Goal: Task Accomplishment & Management: Use online tool/utility

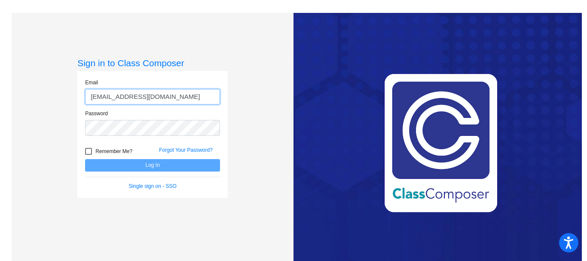
type input "[EMAIL_ADDRESS][DOMAIN_NAME]"
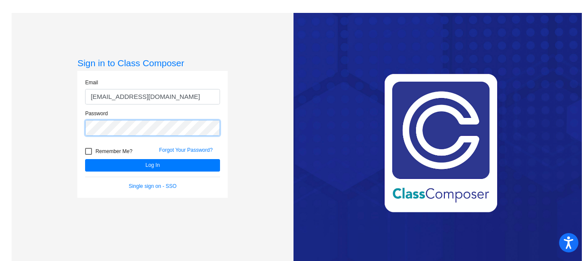
click at [85, 159] on button "Log In" at bounding box center [152, 165] width 135 height 12
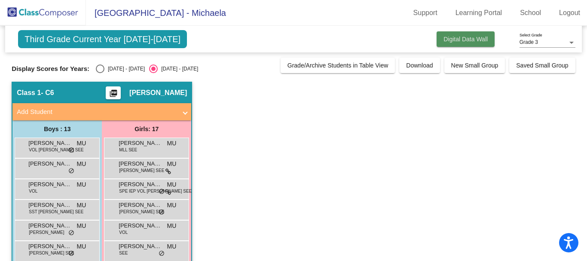
click at [459, 37] on span "Digital Data Wall" at bounding box center [466, 39] width 44 height 7
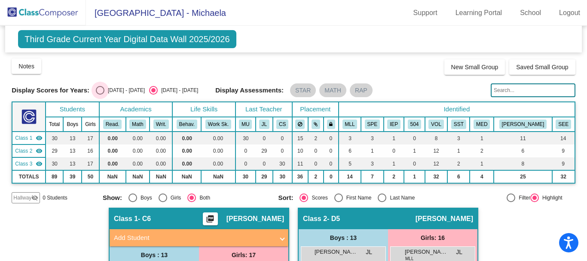
click at [102, 89] on div "Select an option" at bounding box center [100, 90] width 9 height 9
click at [100, 95] on input "[DATE] - [DATE]" at bounding box center [100, 95] width 0 height 0
radio input "true"
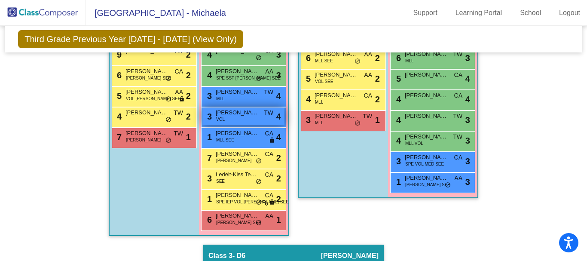
scroll to position [253, 0]
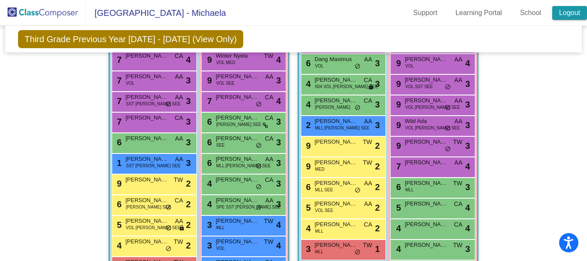
click at [570, 15] on link "Logout" at bounding box center [569, 13] width 35 height 14
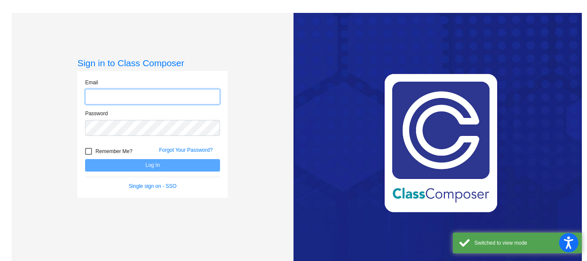
click at [105, 100] on input "email" at bounding box center [152, 97] width 135 height 16
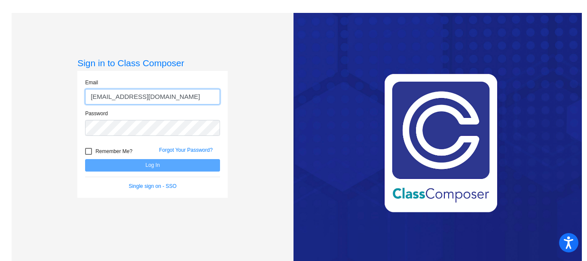
type input "[EMAIL_ADDRESS][DOMAIN_NAME]"
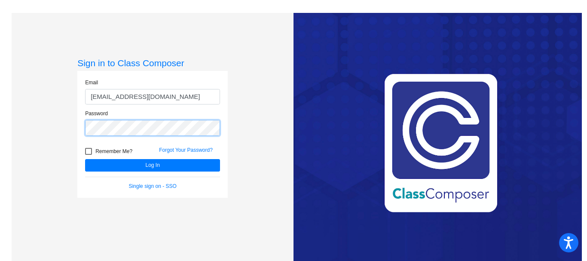
click at [85, 159] on button "Log In" at bounding box center [152, 165] width 135 height 12
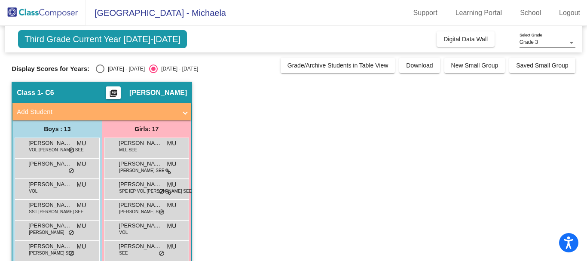
drag, startPoint x: 98, startPoint y: 68, endPoint x: 363, endPoint y: 61, distance: 264.9
click at [114, 68] on label "[DATE] - [DATE]" at bounding box center [120, 68] width 49 height 9
click at [100, 73] on input "[DATE] - [DATE]" at bounding box center [100, 73] width 0 height 0
radio input "true"
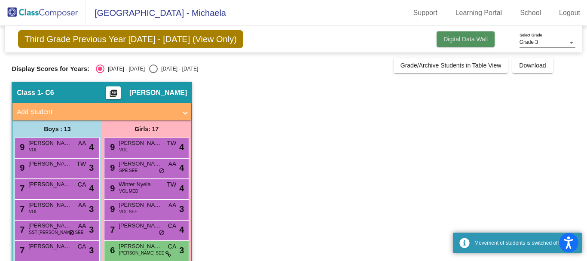
click at [469, 42] on span "Digital Data Wall" at bounding box center [466, 39] width 44 height 7
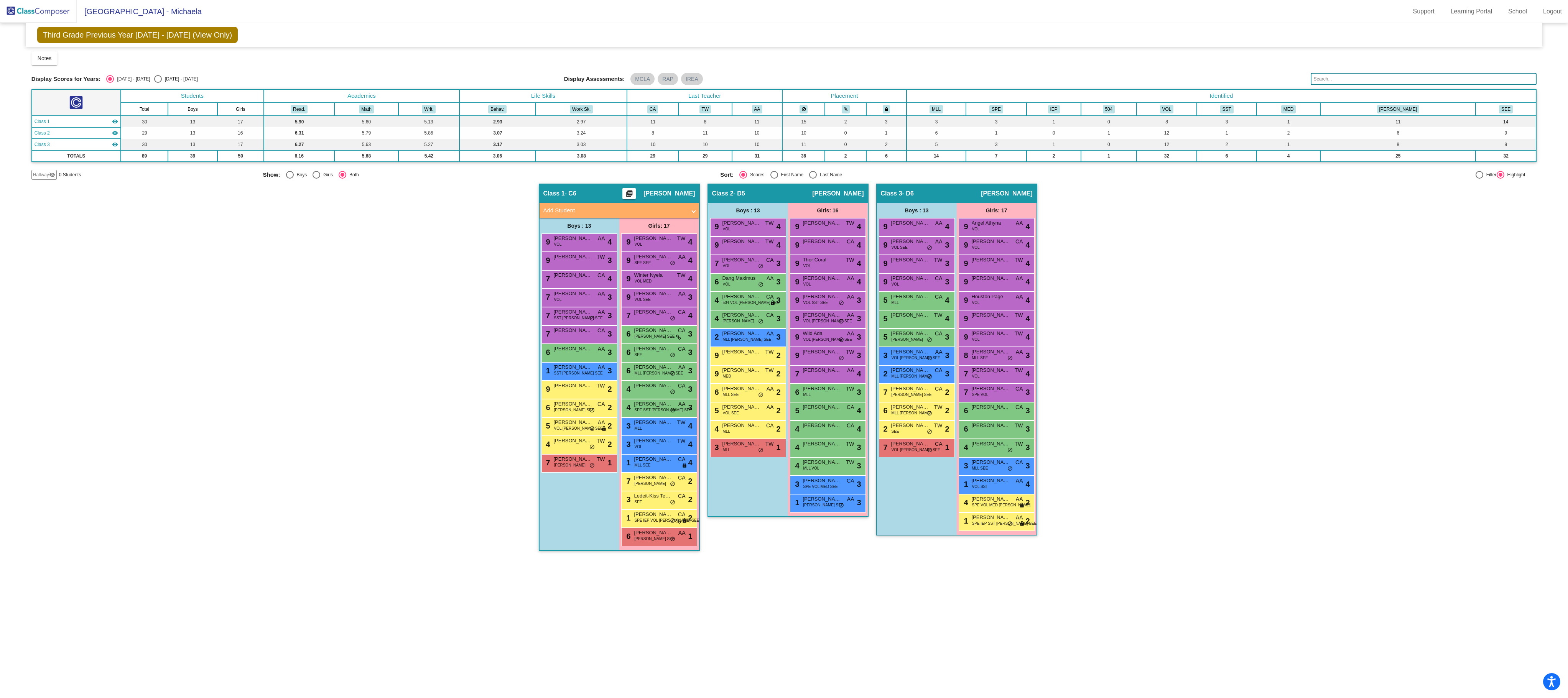
drag, startPoint x: 499, startPoint y: 0, endPoint x: 1123, endPoint y: 418, distance: 751.1
click at [524, 233] on div "Hallway - Hallway Class picture_as_pdf Add Student First Name Last Name Student…" at bounding box center [783, 371] width 1505 height 374
